Goal: Task Accomplishment & Management: Complete application form

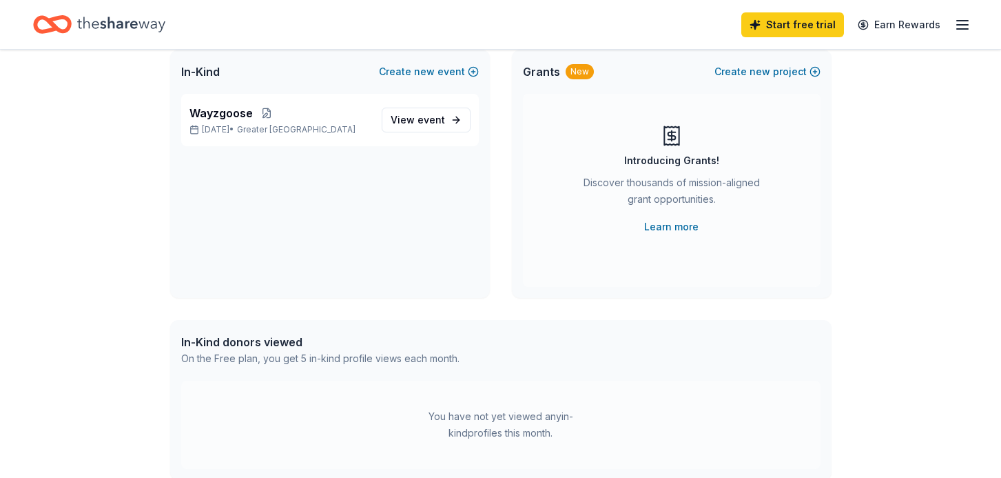
scroll to position [96, 0]
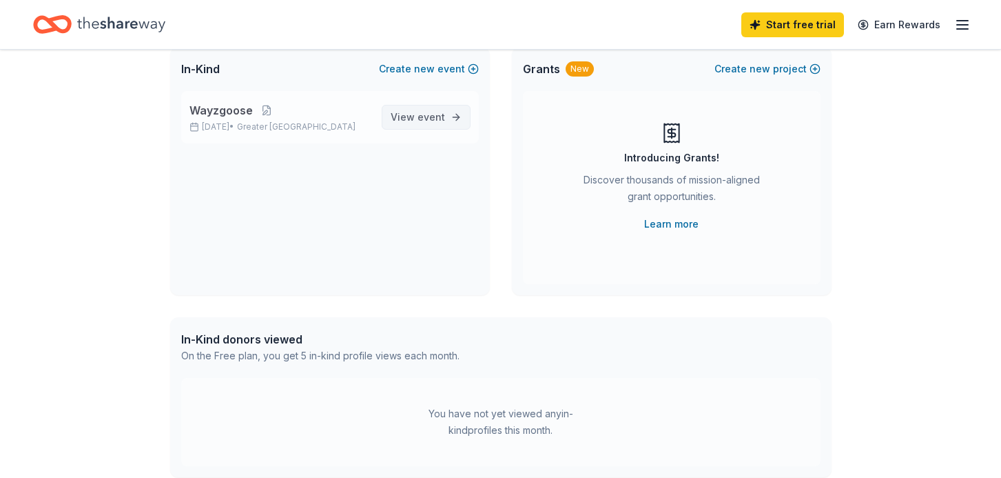
click at [418, 111] on span "View event" at bounding box center [418, 117] width 54 height 17
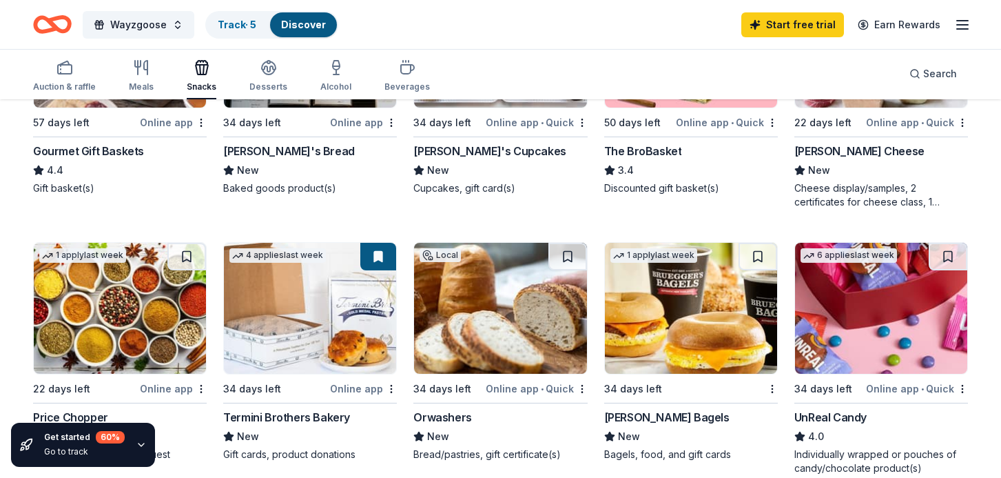
scroll to position [534, 0]
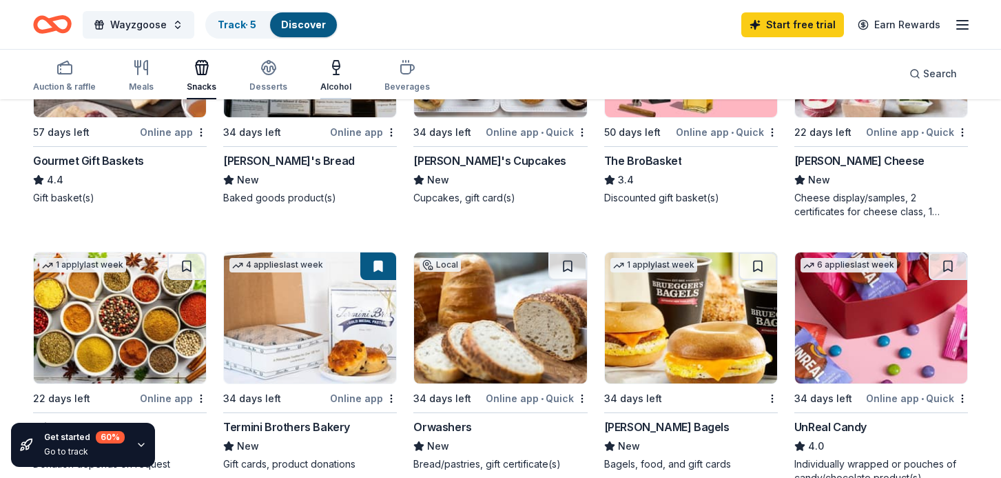
click at [335, 73] on icon "button" at bounding box center [336, 67] width 17 height 17
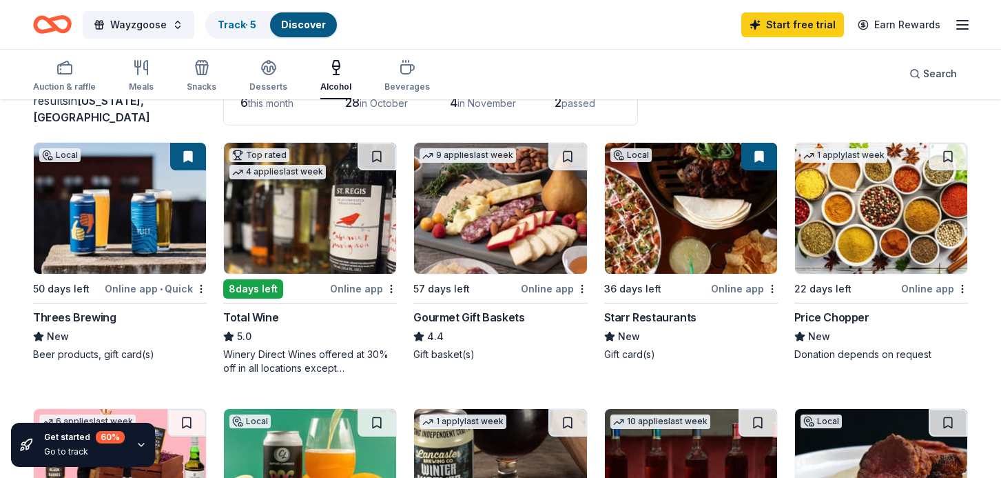
scroll to position [114, 0]
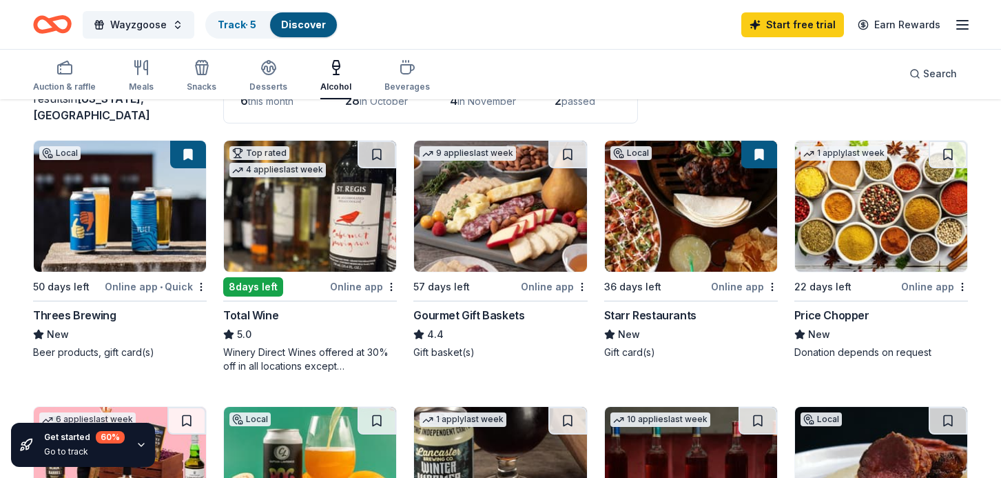
click at [315, 229] on img at bounding box center [310, 206] width 172 height 131
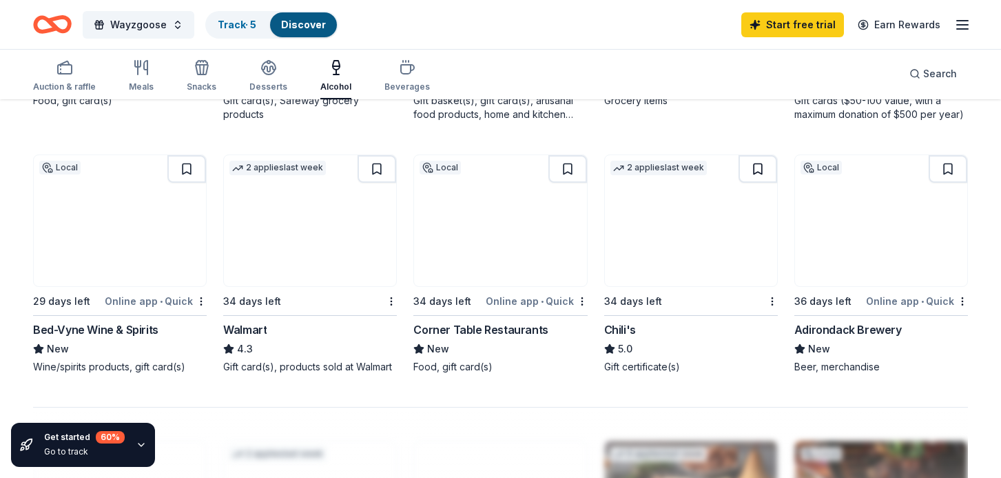
scroll to position [885, 0]
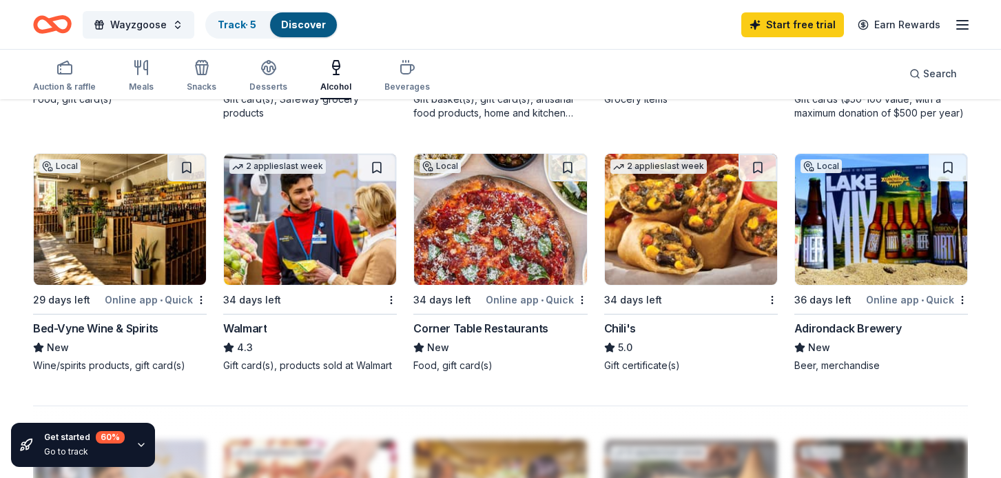
click at [147, 260] on img at bounding box center [120, 219] width 172 height 131
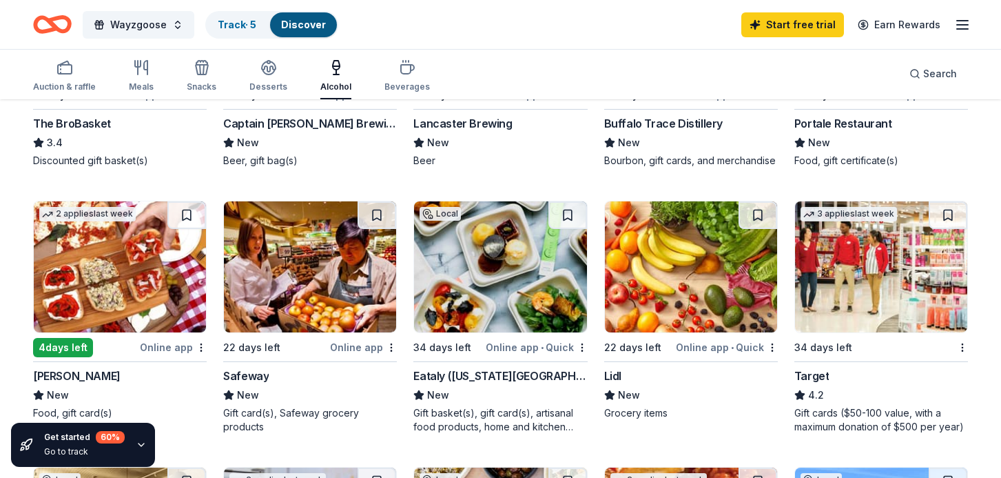
scroll to position [494, 0]
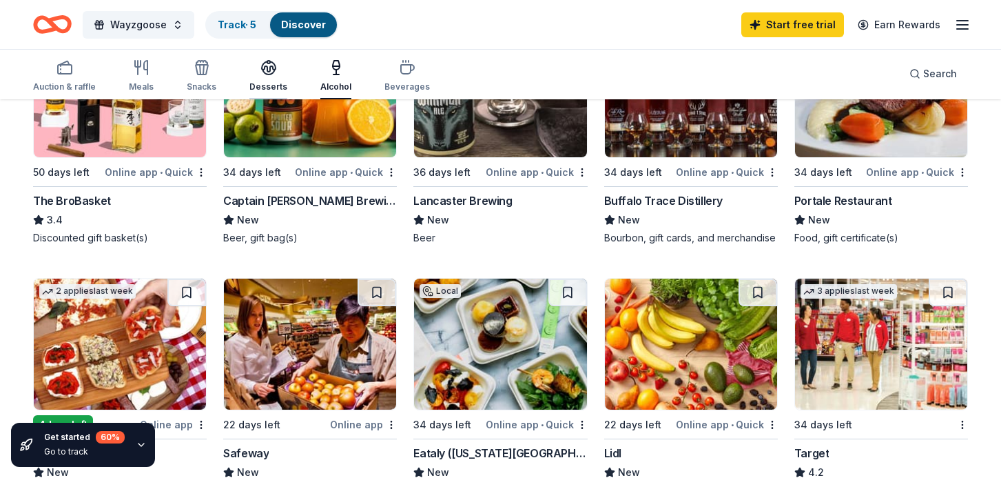
click at [263, 73] on icon "button" at bounding box center [269, 72] width 12 height 5
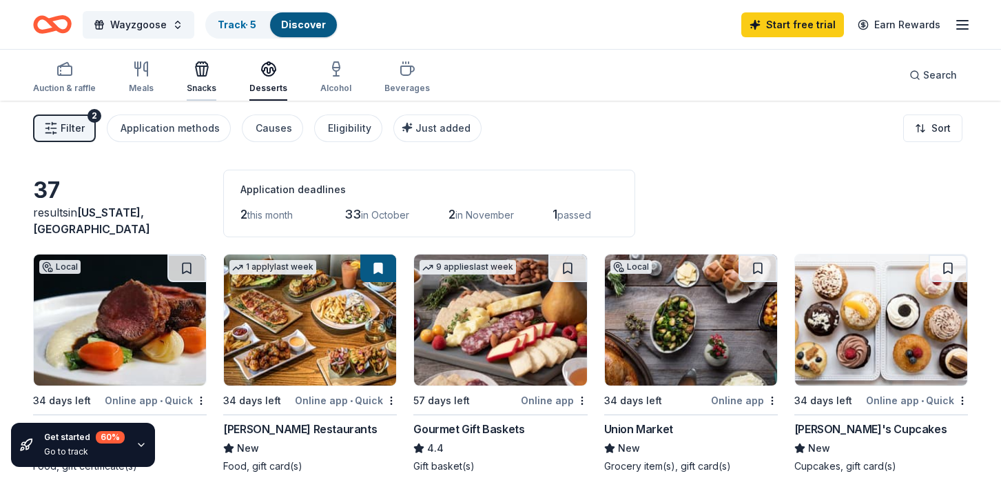
click at [206, 83] on div "Snacks" at bounding box center [202, 88] width 30 height 11
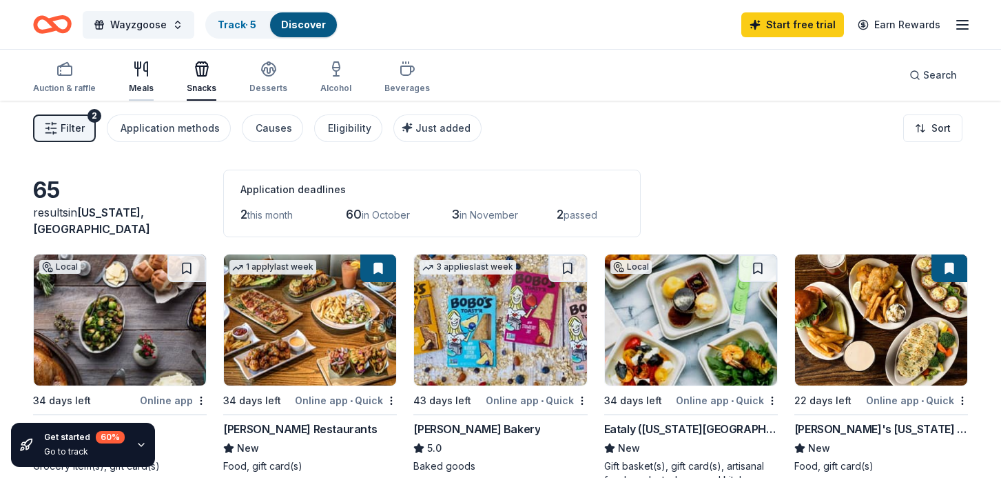
click at [144, 81] on div "Meals" at bounding box center [141, 77] width 25 height 33
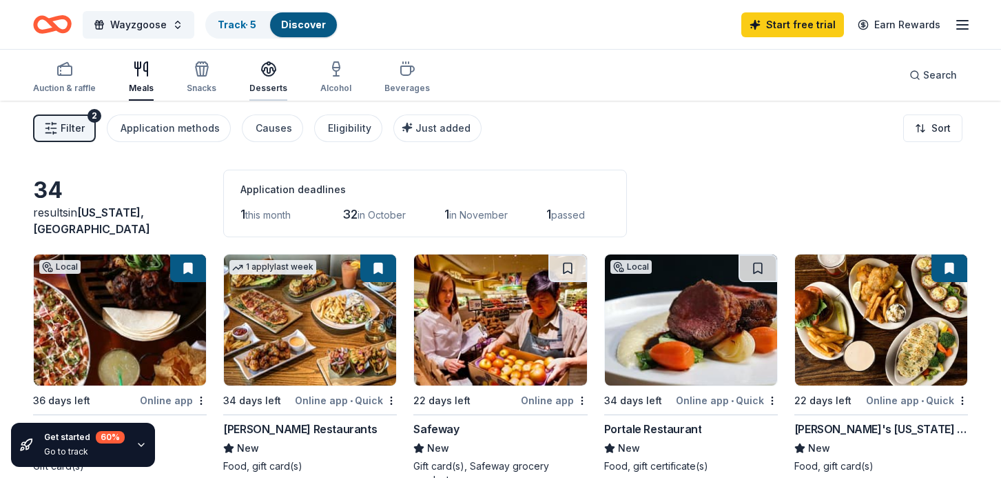
click at [254, 75] on div "button" at bounding box center [268, 69] width 38 height 17
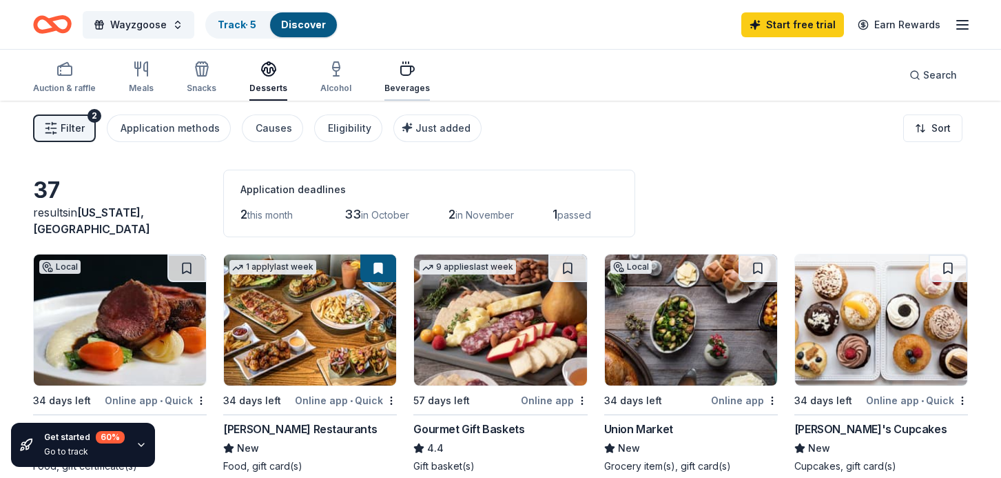
click at [409, 74] on div "button" at bounding box center [407, 69] width 45 height 17
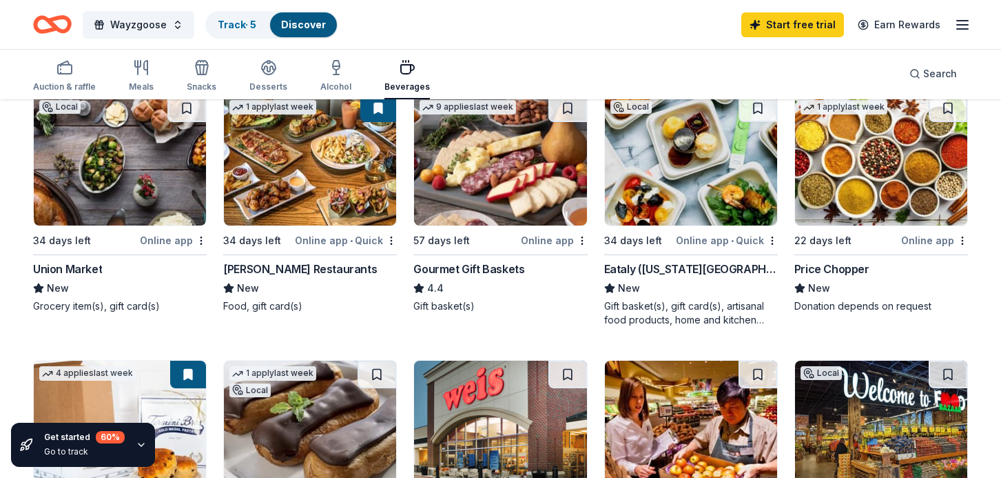
scroll to position [149, 0]
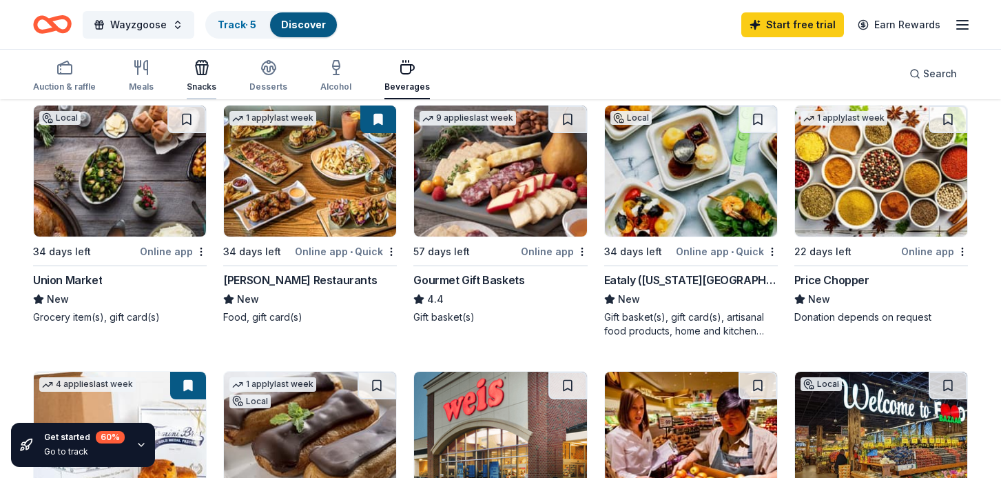
click at [206, 74] on icon "button" at bounding box center [202, 67] width 17 height 17
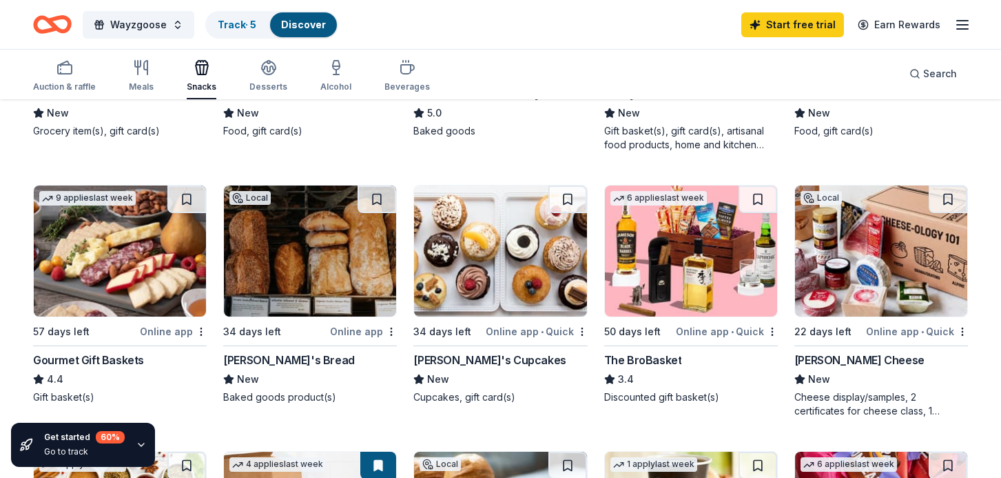
scroll to position [339, 0]
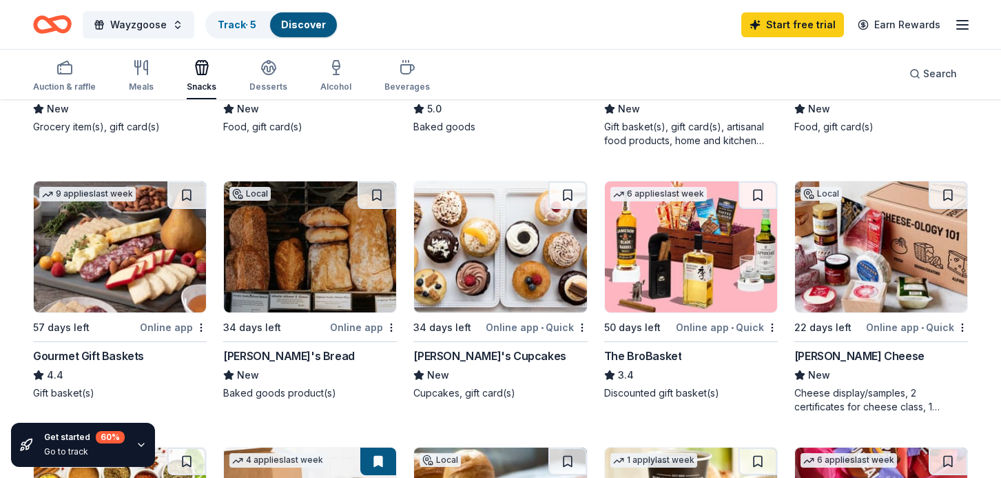
click at [119, 285] on img at bounding box center [120, 246] width 172 height 131
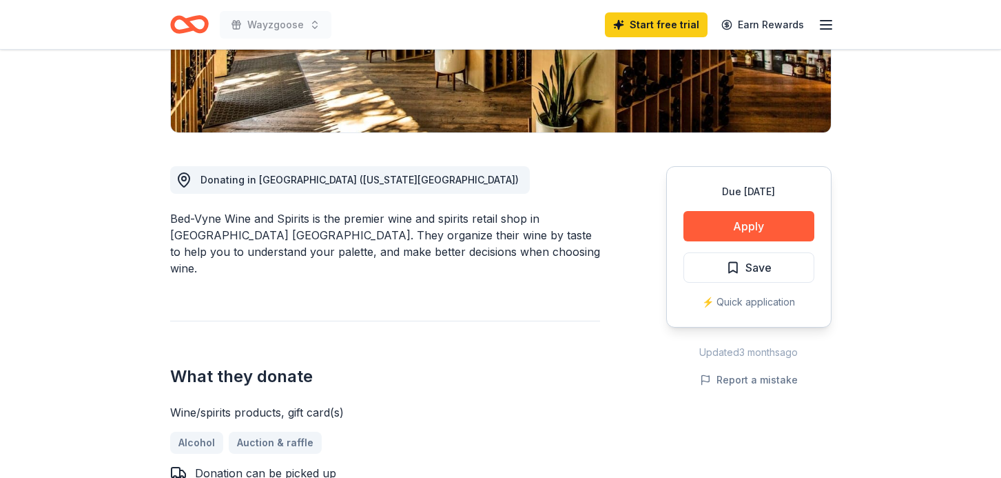
scroll to position [296, 0]
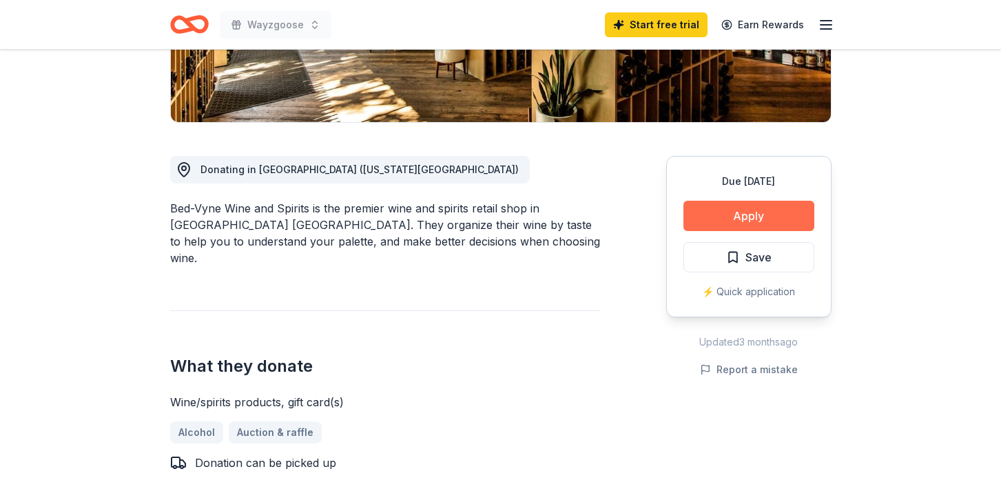
click at [770, 210] on button "Apply" at bounding box center [749, 216] width 131 height 30
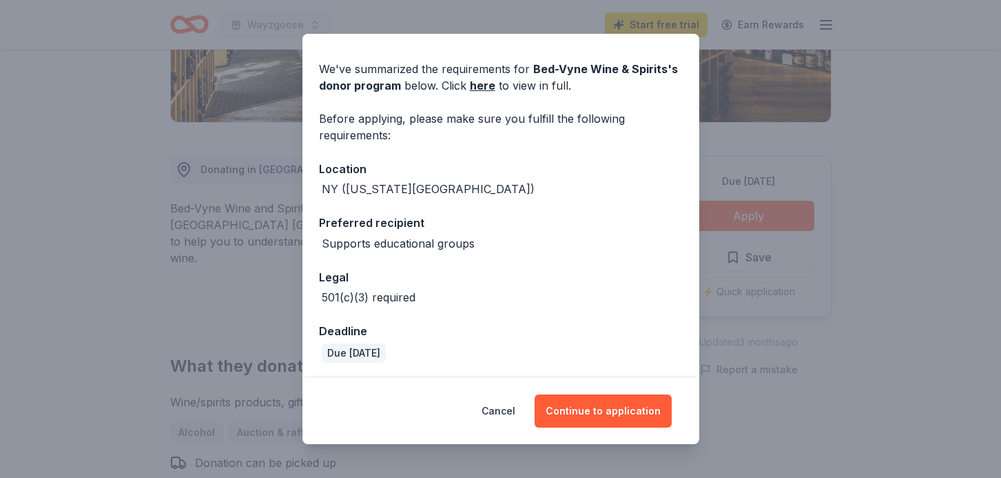
scroll to position [95, 0]
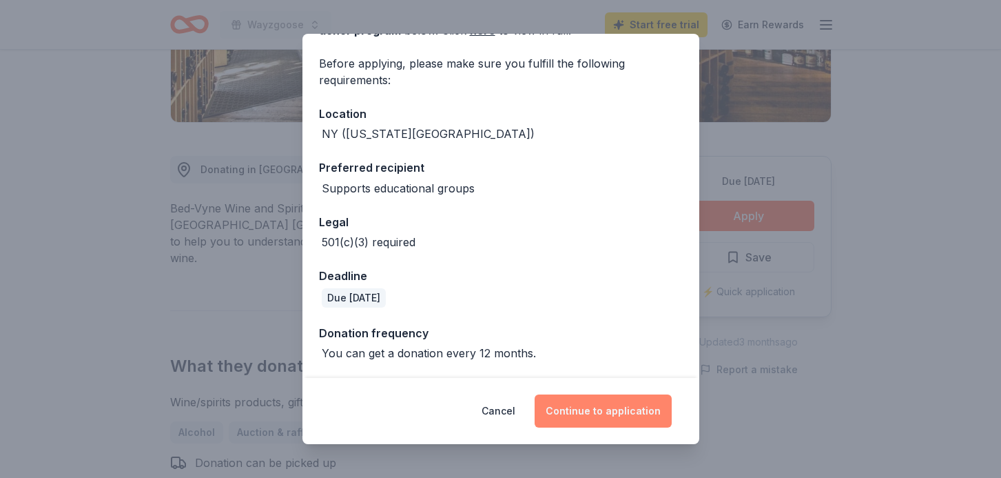
click at [591, 414] on button "Continue to application" at bounding box center [603, 410] width 137 height 33
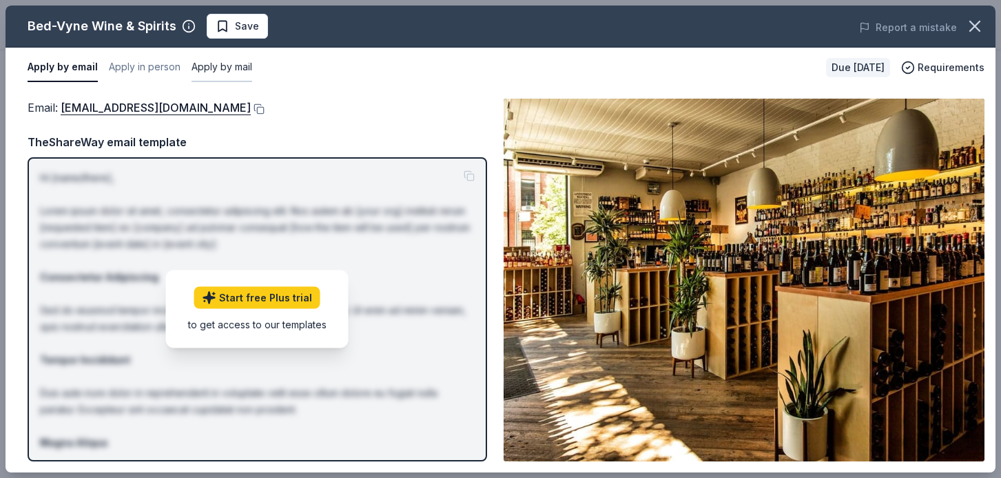
click at [203, 71] on button "Apply by mail" at bounding box center [222, 67] width 61 height 29
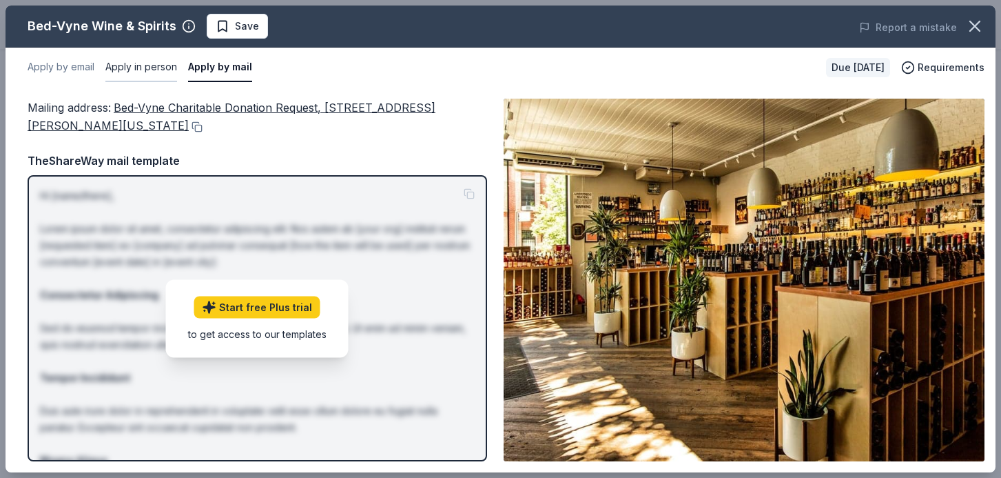
click at [140, 66] on button "Apply in person" at bounding box center [141, 67] width 72 height 29
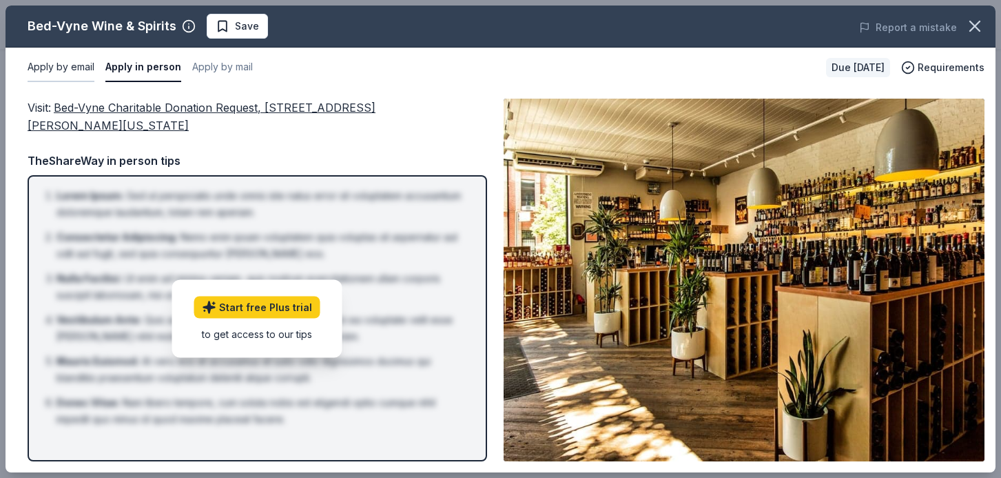
click at [76, 60] on button "Apply by email" at bounding box center [61, 67] width 67 height 29
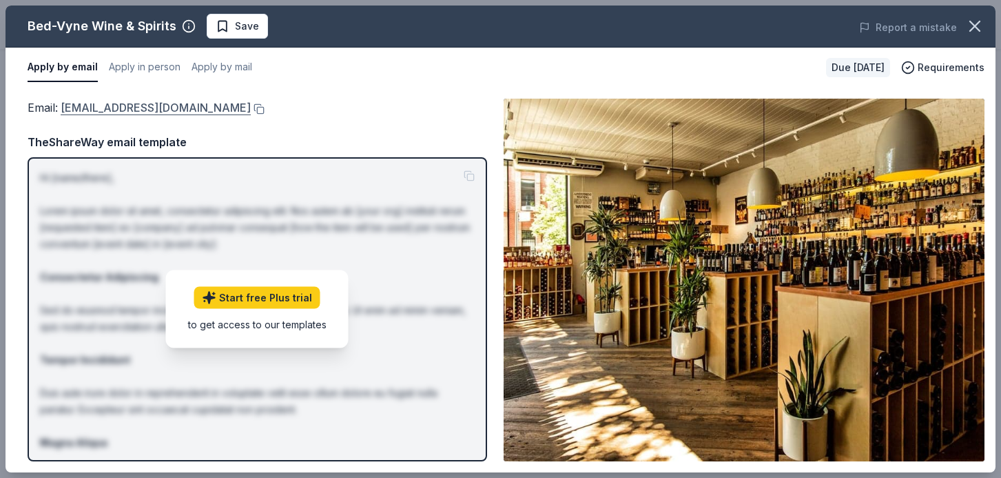
click at [93, 107] on link "[EMAIL_ADDRESS][DOMAIN_NAME]" at bounding box center [156, 108] width 190 height 18
click at [251, 108] on button at bounding box center [258, 108] width 14 height 11
click at [251, 107] on button at bounding box center [258, 108] width 14 height 11
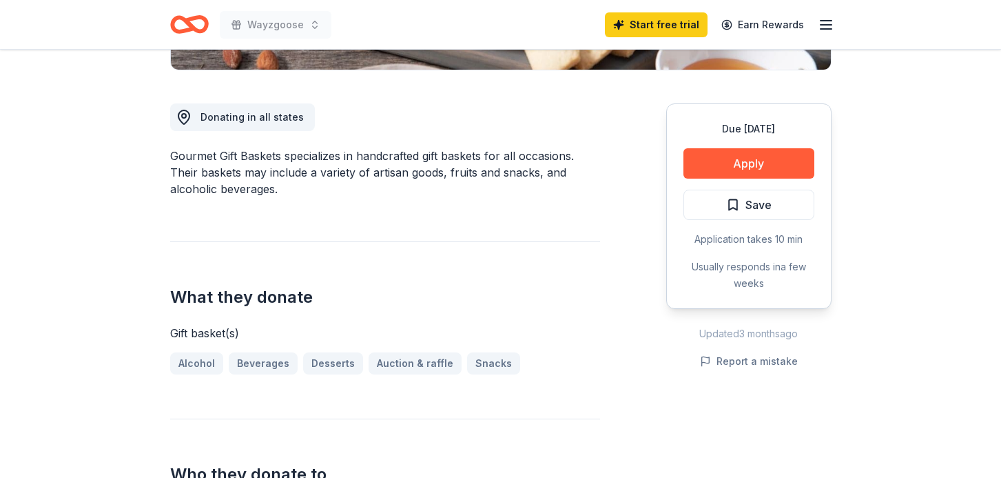
scroll to position [351, 0]
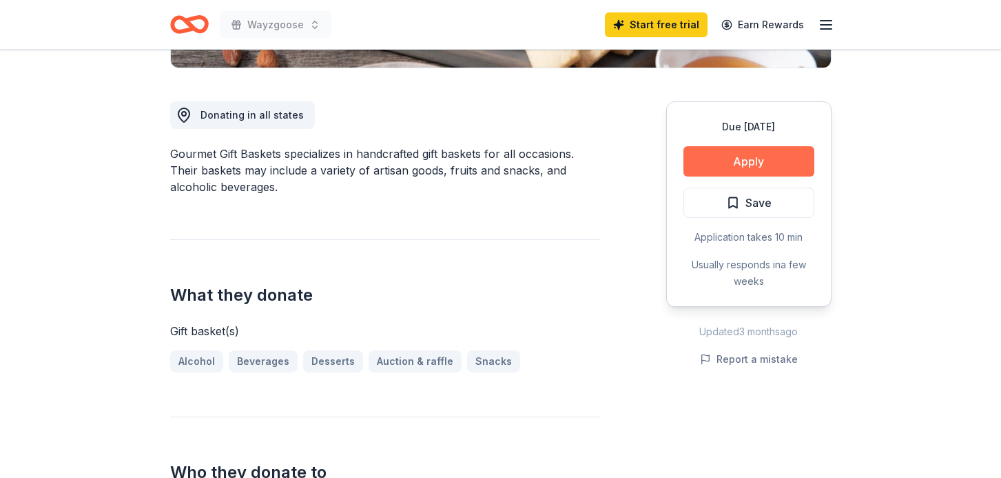
click at [790, 159] on button "Apply" at bounding box center [749, 161] width 131 height 30
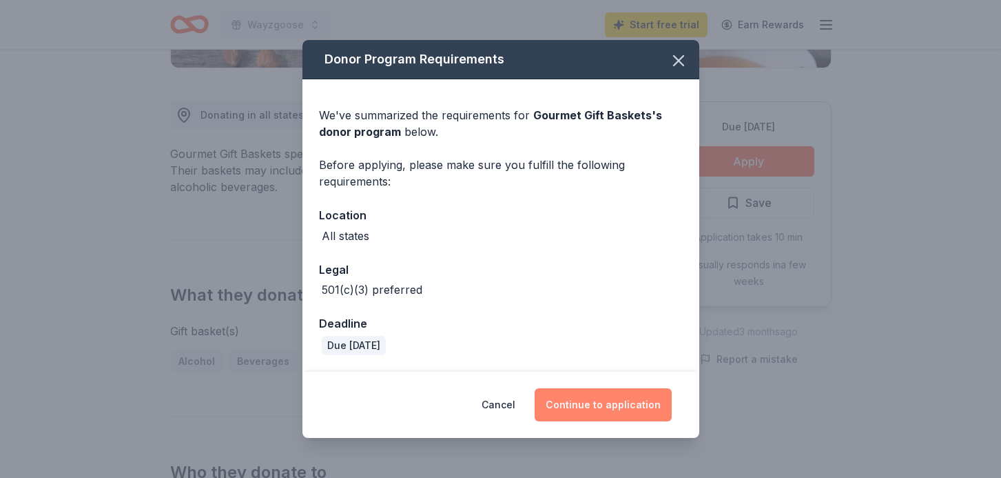
click at [644, 396] on button "Continue to application" at bounding box center [603, 404] width 137 height 33
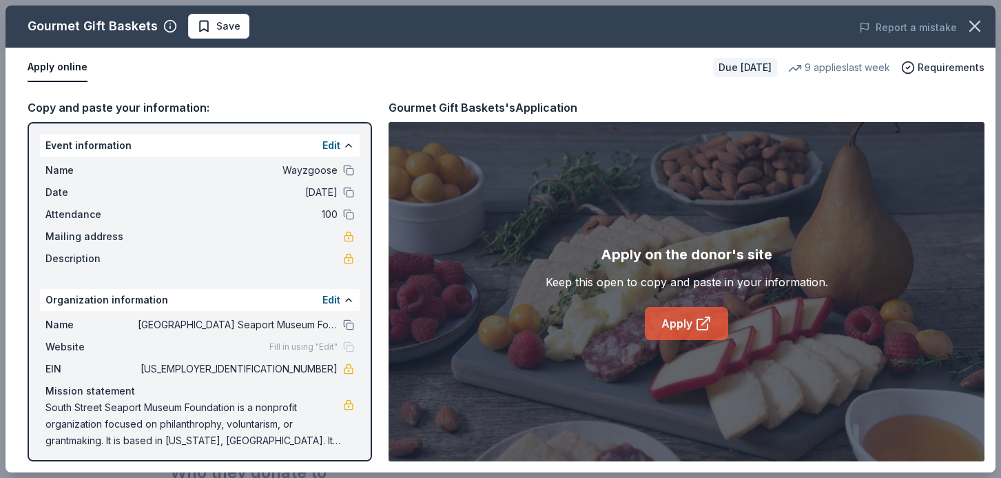
click at [698, 323] on icon at bounding box center [703, 323] width 17 height 17
